Goal: Transaction & Acquisition: Purchase product/service

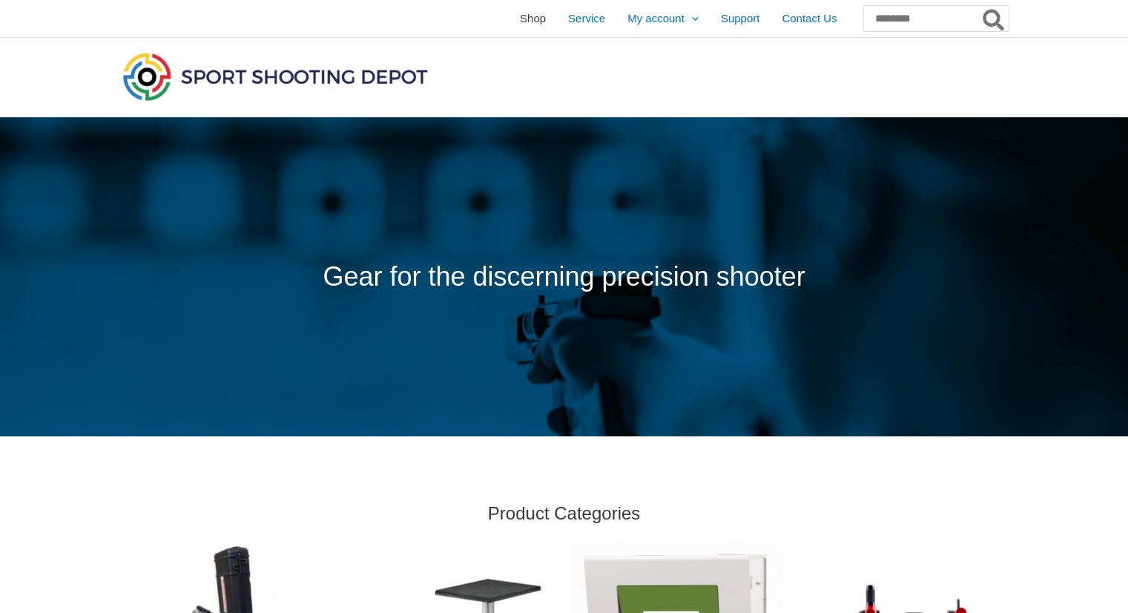
click at [520, 29] on span "Shop" at bounding box center [533, 18] width 26 height 37
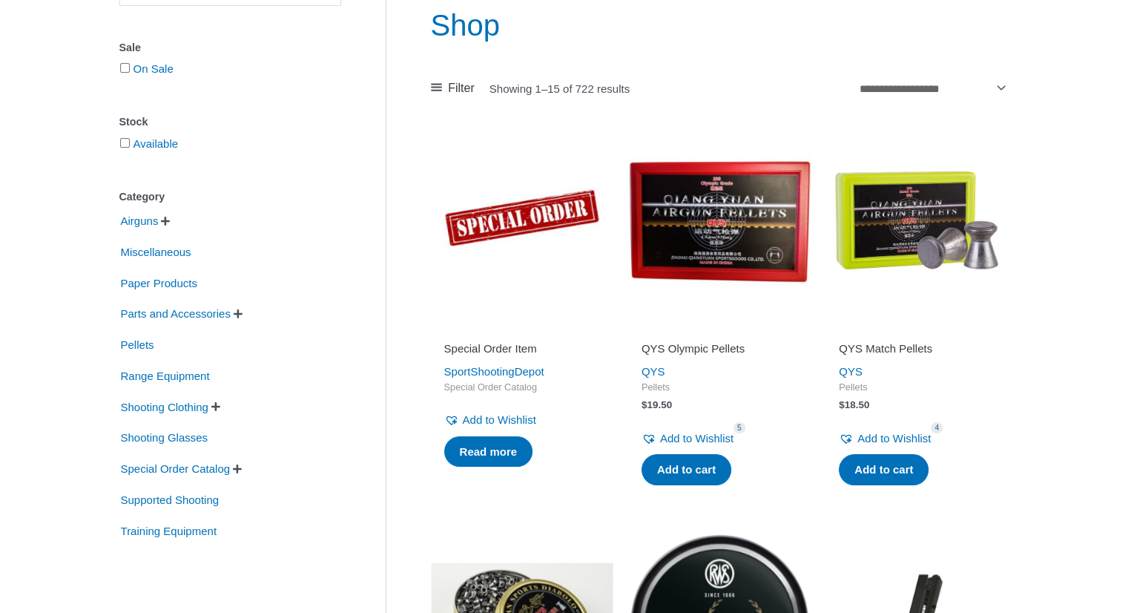
scroll to position [203, 0]
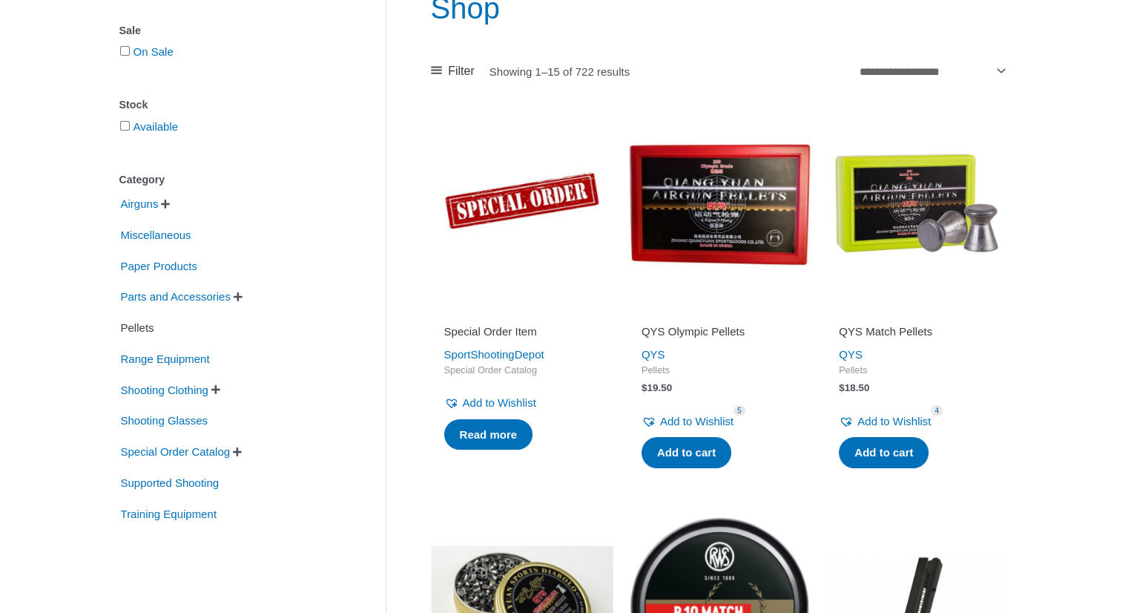
click at [129, 325] on span "Pellets" at bounding box center [137, 327] width 36 height 25
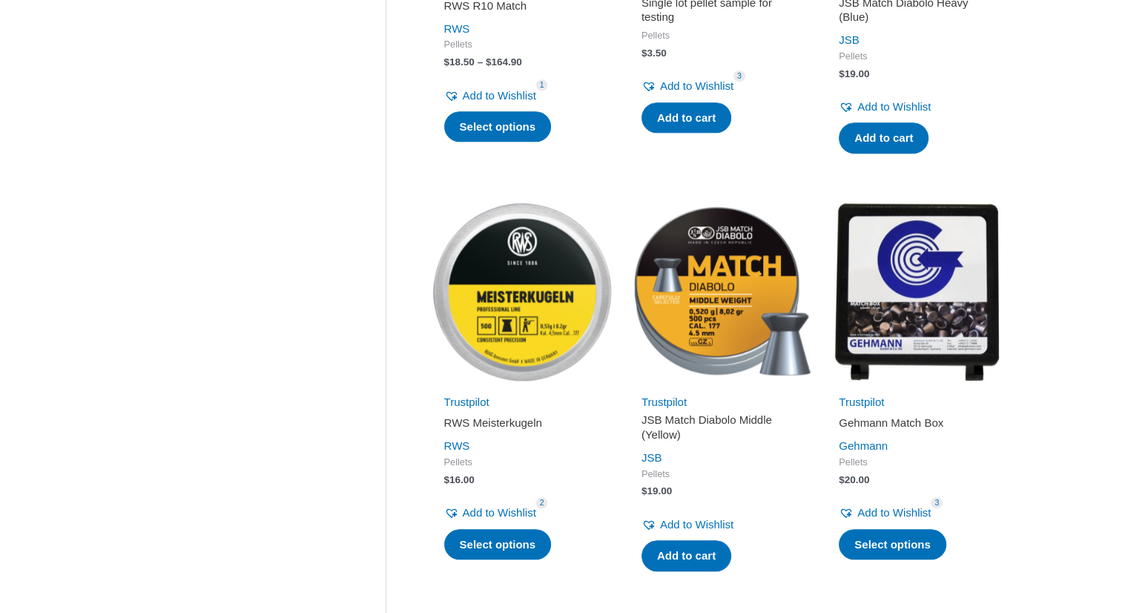
scroll to position [958, 0]
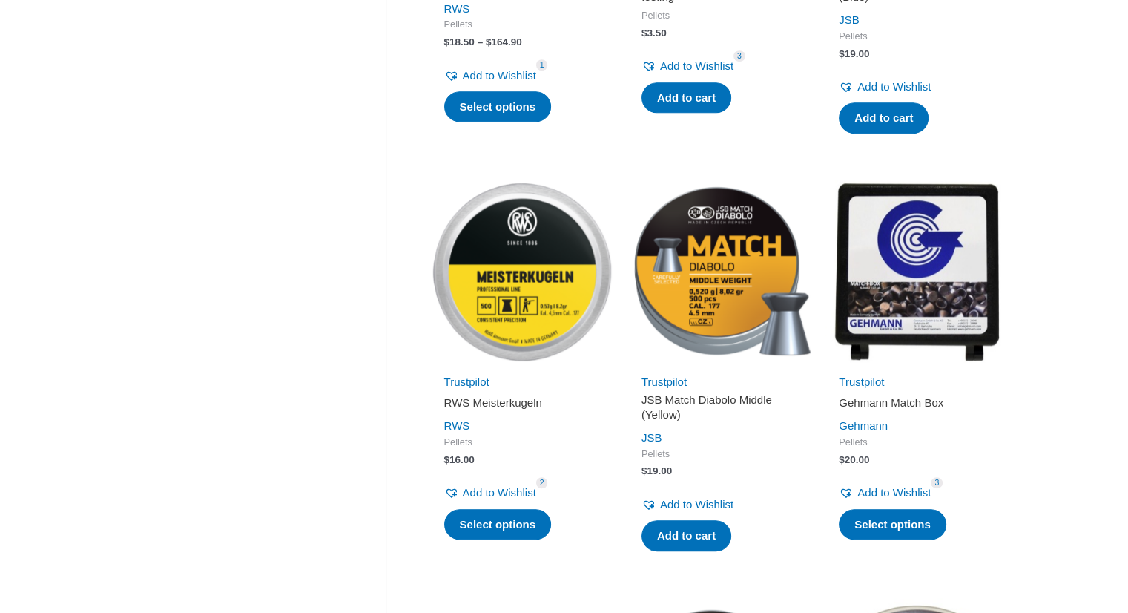
click at [579, 272] on img at bounding box center [522, 271] width 182 height 182
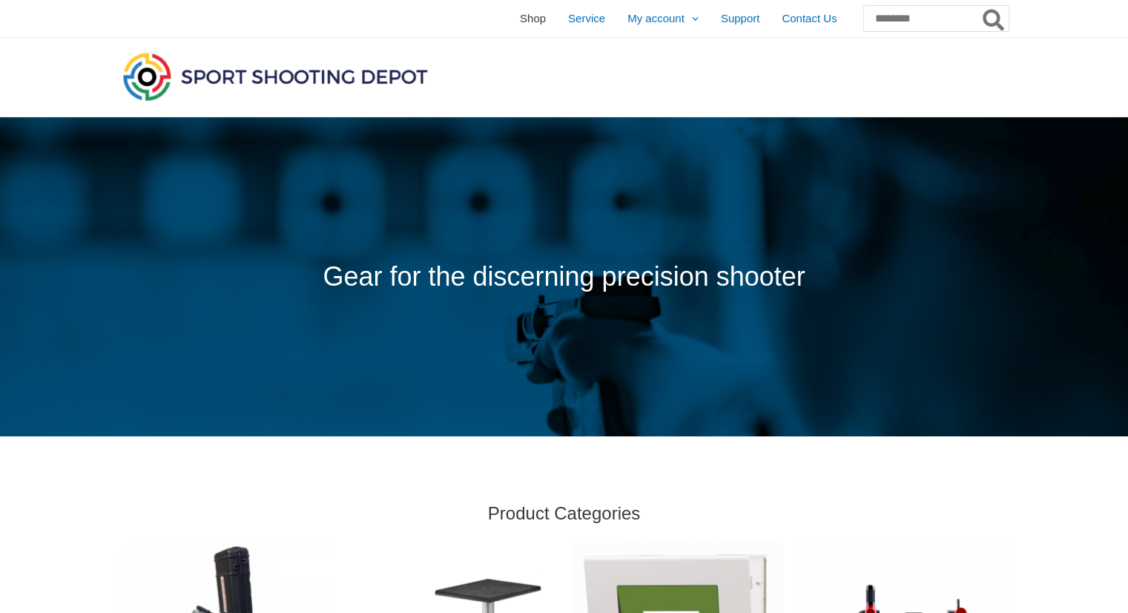
click at [520, 17] on span "Shop" at bounding box center [533, 18] width 26 height 37
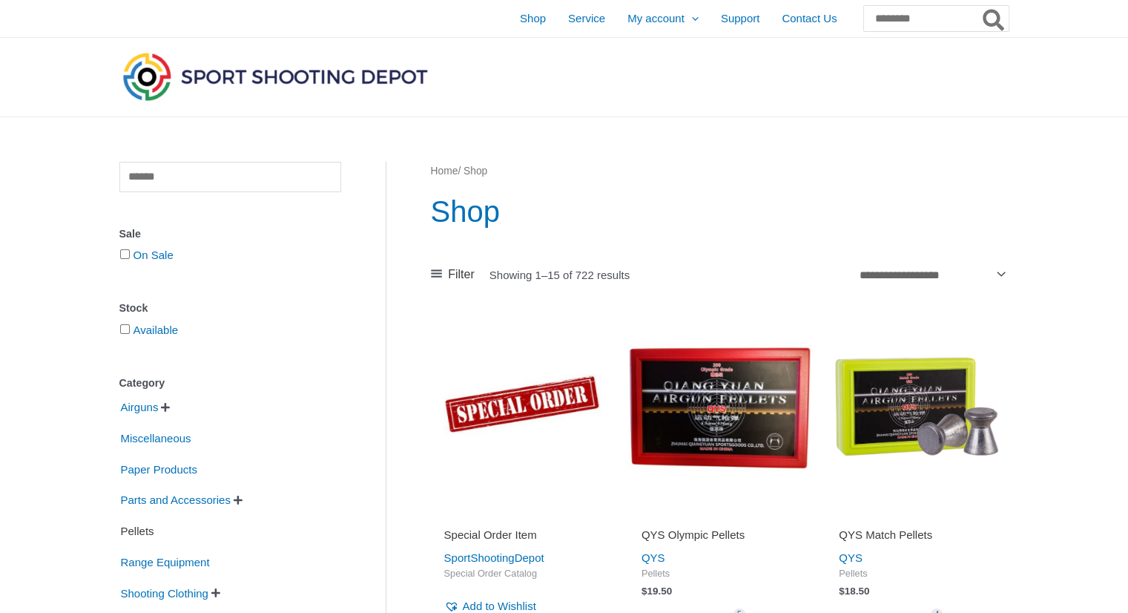
click at [136, 536] on span "Pellets" at bounding box center [137, 530] width 36 height 25
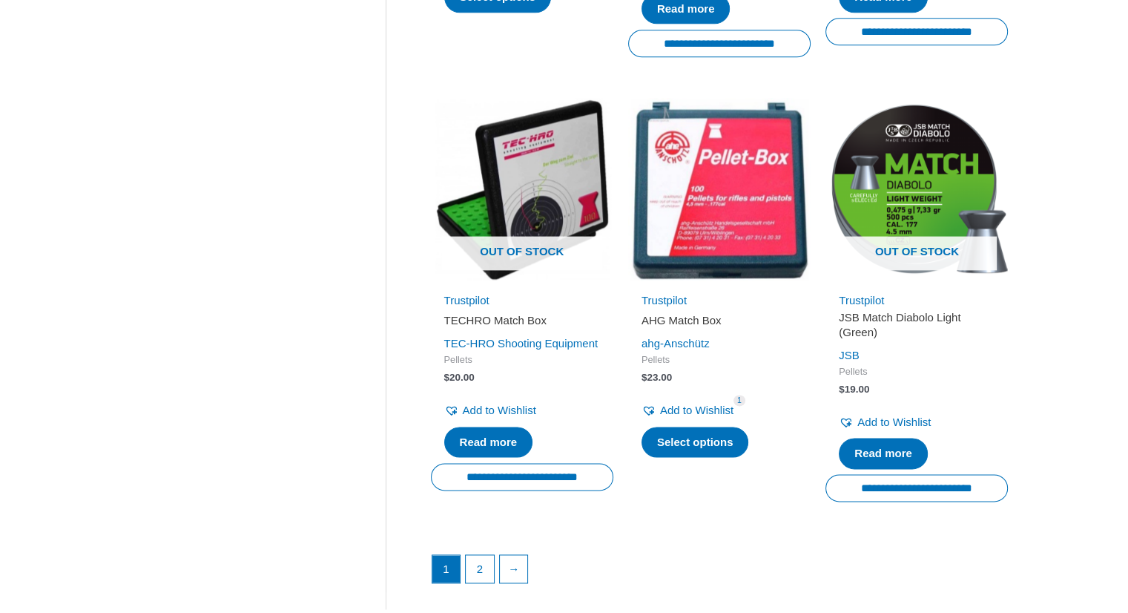
scroll to position [2199, 0]
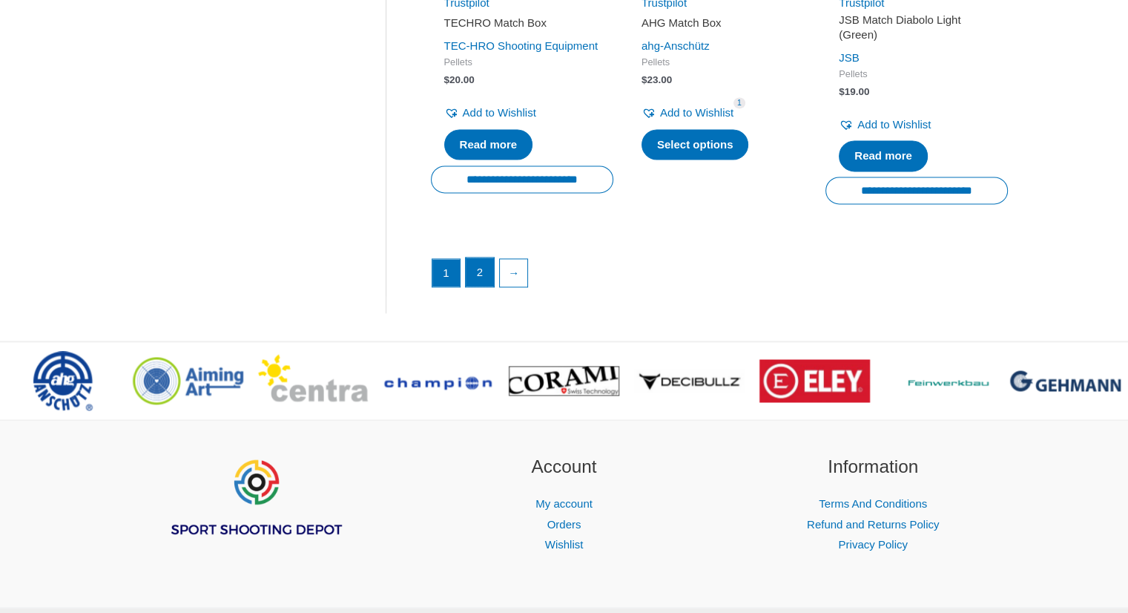
click at [484, 280] on link "2" at bounding box center [480, 272] width 28 height 30
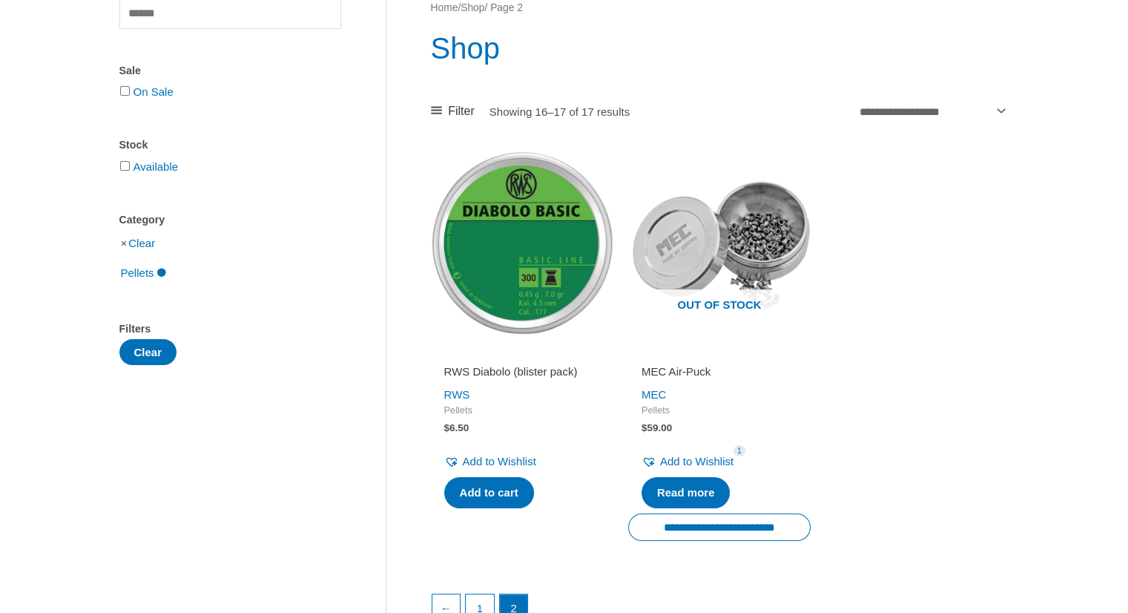
scroll to position [245, 0]
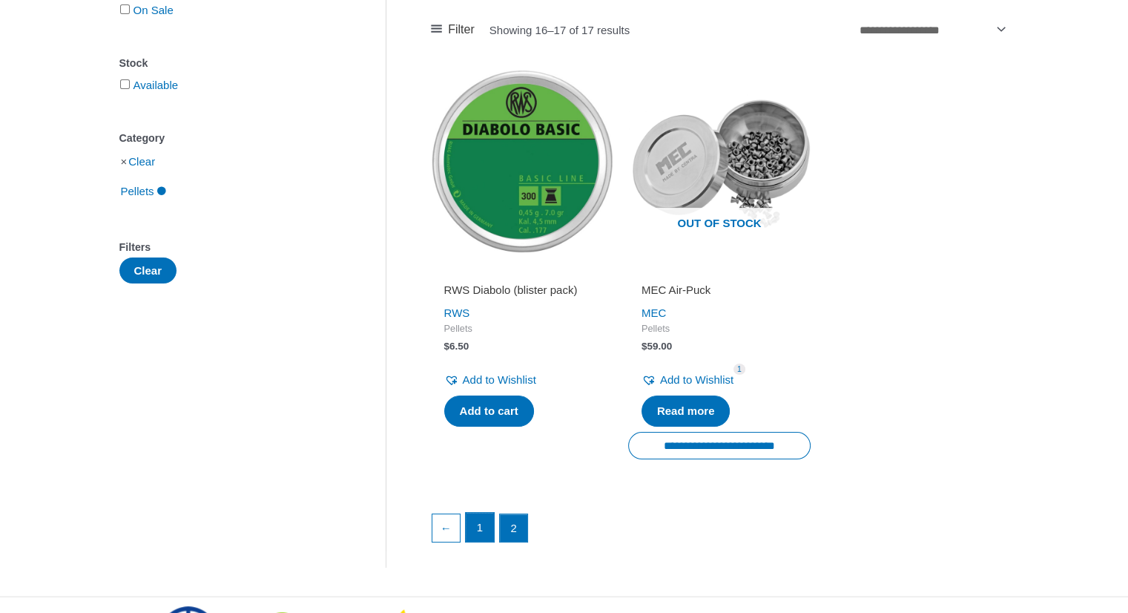
click at [472, 517] on link "1" at bounding box center [480, 528] width 28 height 30
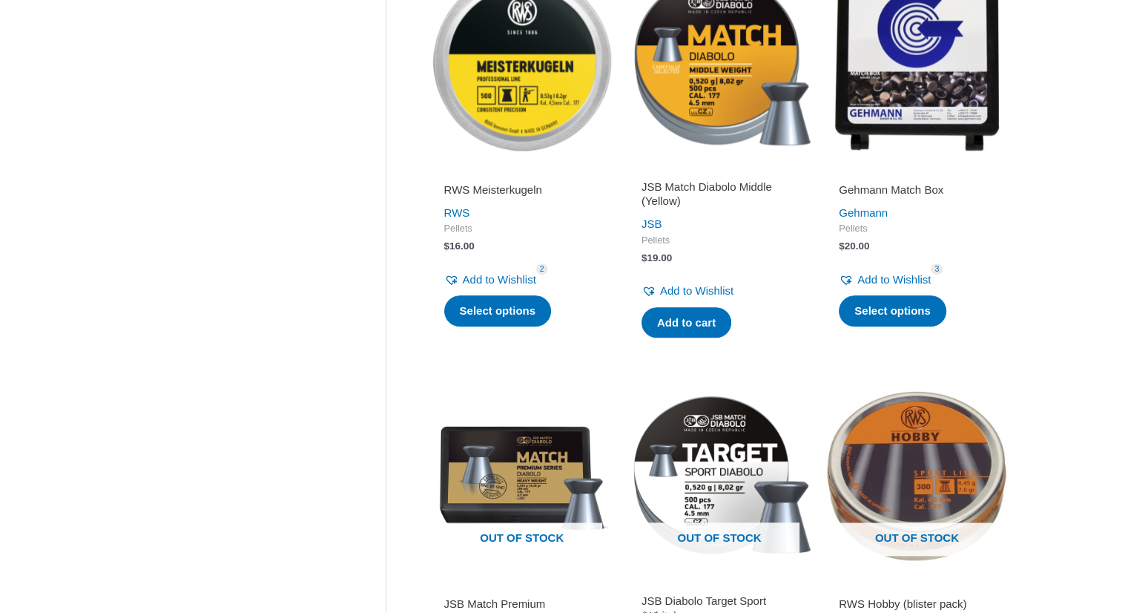
scroll to position [1159, 0]
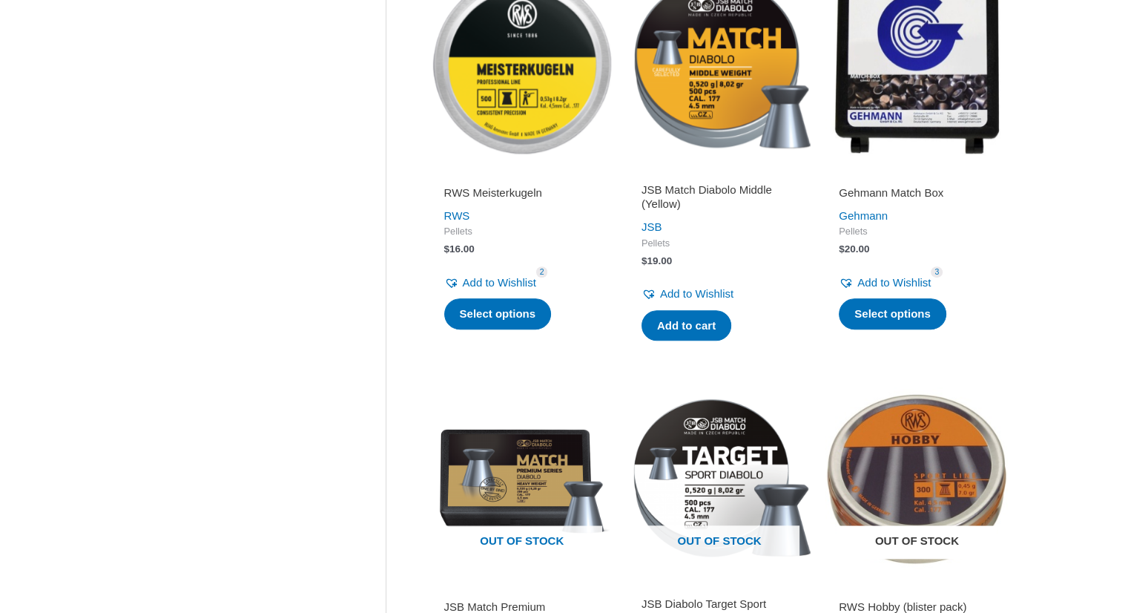
click at [899, 452] on img at bounding box center [917, 478] width 182 height 182
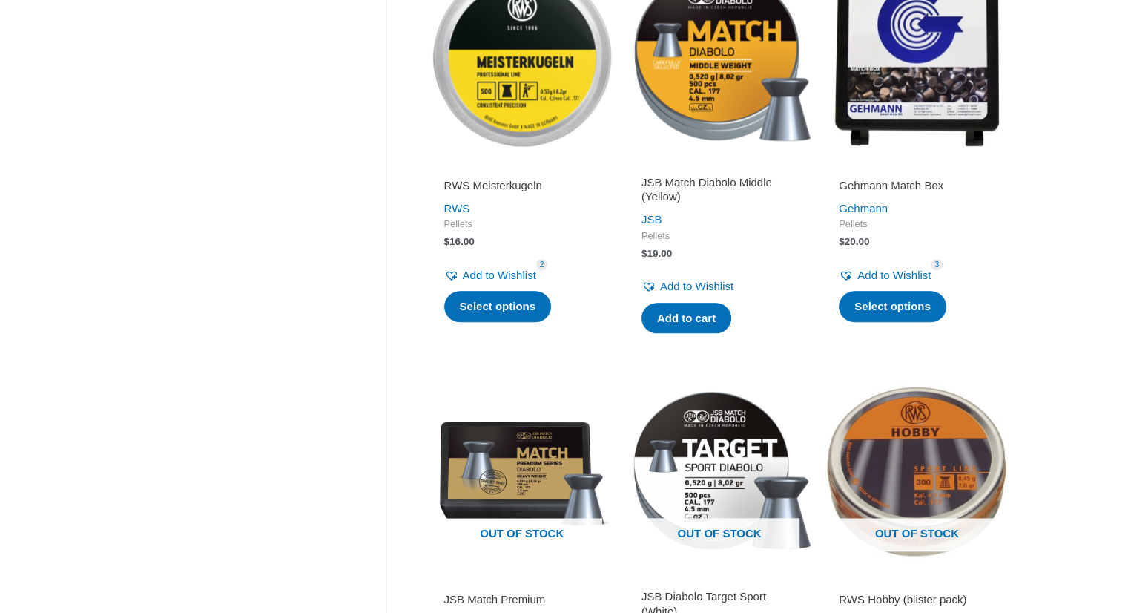
scroll to position [0, 0]
